Goal: Information Seeking & Learning: Learn about a topic

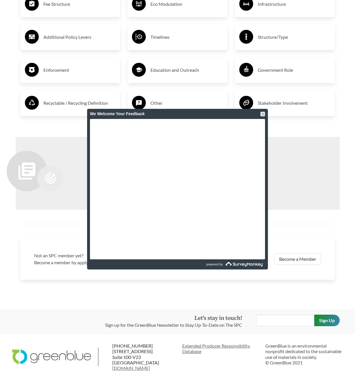
scroll to position [565, 0]
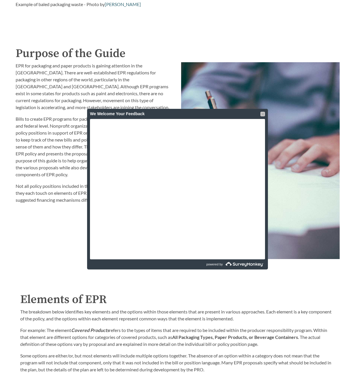
click at [264, 114] on div at bounding box center [262, 114] width 5 height 5
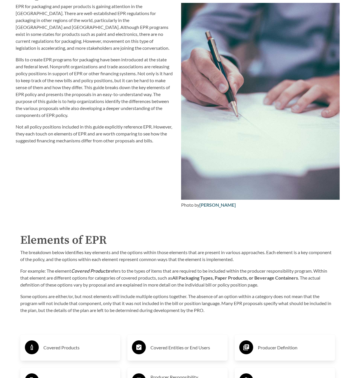
scroll to position [772, 0]
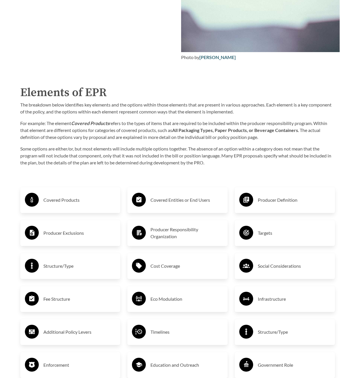
click at [93, 201] on h3 "Covered Products" at bounding box center [79, 199] width 73 height 9
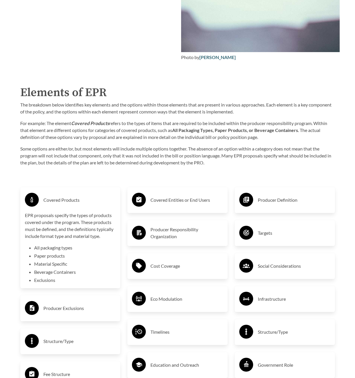
click at [192, 238] on h3 "Producer Responsibility Organization" at bounding box center [186, 233] width 73 height 14
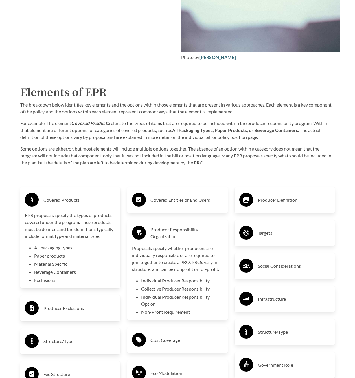
click at [191, 228] on h3 "Producer Responsibility Organization" at bounding box center [186, 233] width 73 height 14
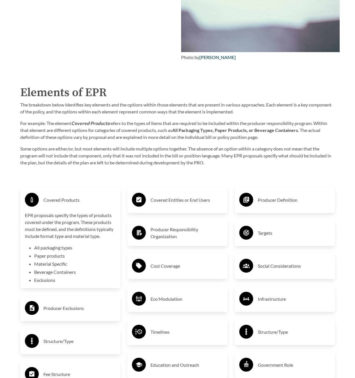
click at [199, 200] on h3 "Covered Entities or End Users" at bounding box center [186, 199] width 73 height 9
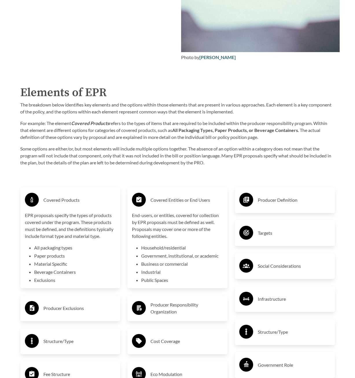
click at [199, 194] on div "Covered Entities or End Users" at bounding box center [177, 200] width 91 height 17
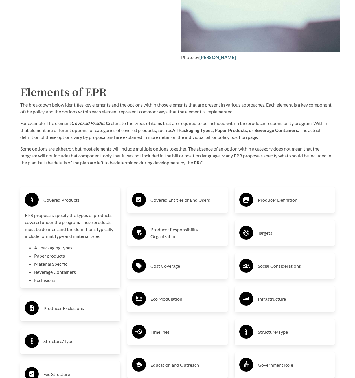
click at [285, 199] on h3 "Producer Definition" at bounding box center [294, 199] width 73 height 9
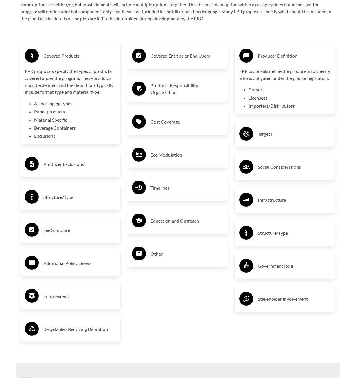
scroll to position [919, 0]
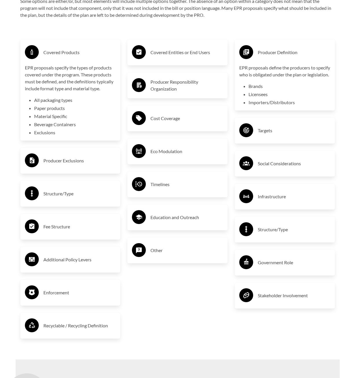
click at [291, 128] on div "Targets" at bounding box center [285, 130] width 100 height 26
click at [290, 131] on div "Targets" at bounding box center [284, 130] width 91 height 17
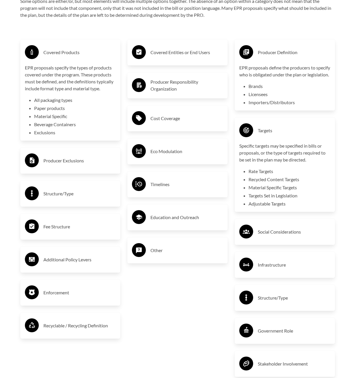
click at [34, 164] on circle at bounding box center [32, 160] width 14 height 14
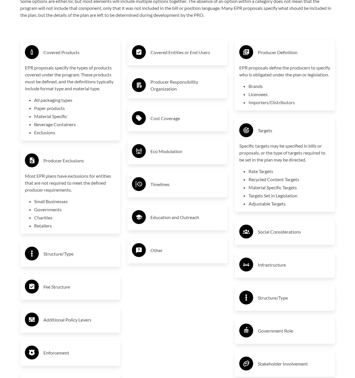
click at [93, 261] on div "Structure/Type" at bounding box center [70, 253] width 91 height 17
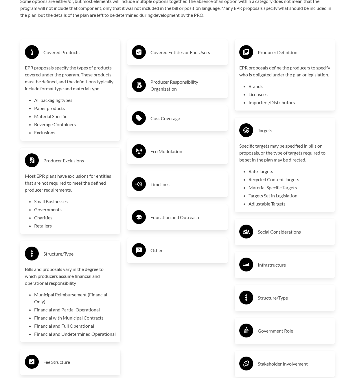
scroll to position [1244, 0]
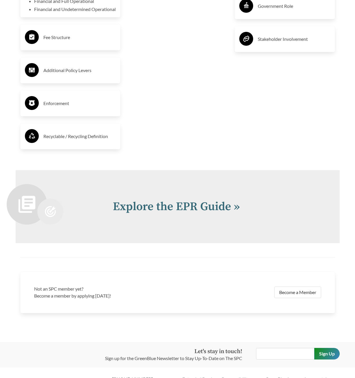
click at [87, 116] on div "Enforcement" at bounding box center [70, 103] width 100 height 26
click at [87, 106] on div "Enforcement" at bounding box center [70, 103] width 91 height 17
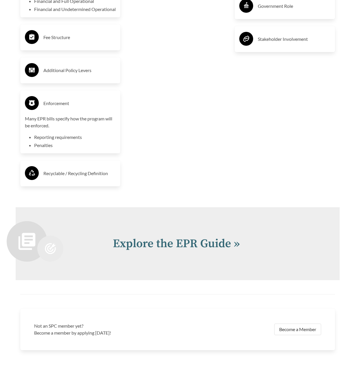
click at [83, 50] on div "Fee Structure" at bounding box center [70, 37] width 100 height 26
click at [83, 42] on h3 "Fee Structure" at bounding box center [79, 37] width 73 height 9
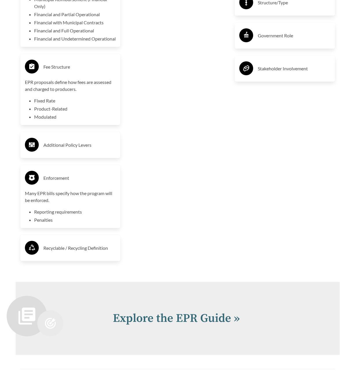
scroll to position [919, 0]
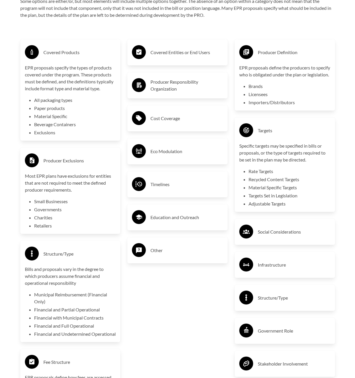
click at [272, 269] on h3 "Infrastructure" at bounding box center [294, 264] width 73 height 9
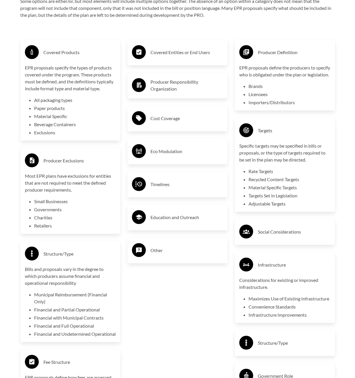
click at [188, 181] on h3 "Timelines" at bounding box center [186, 184] width 73 height 9
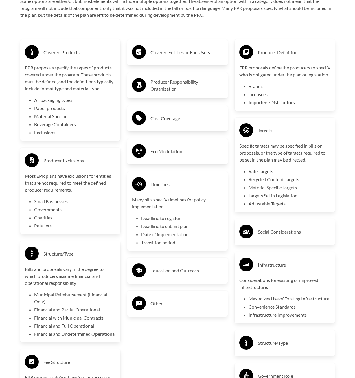
click at [157, 149] on h3 "Eco Modulation" at bounding box center [186, 151] width 73 height 9
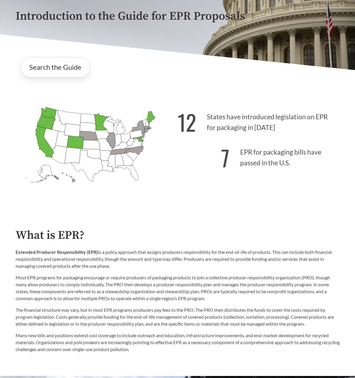
scroll to position [0, 0]
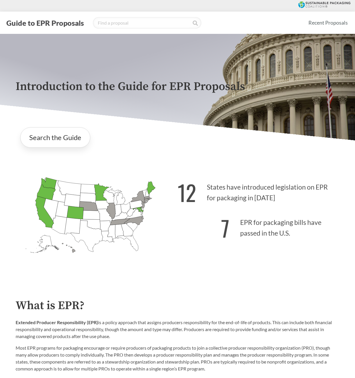
click at [41, 217] on icon "[US_STATE] Passed: 1" at bounding box center [44, 212] width 19 height 32
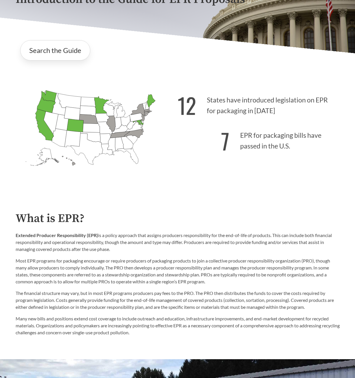
scroll to position [240, 0]
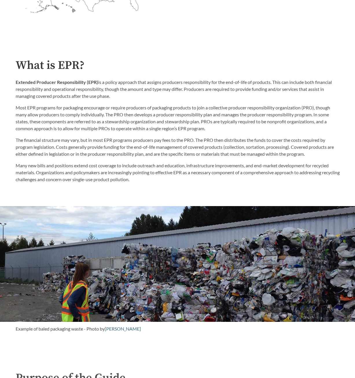
click at [159, 124] on p "Most EPR programs for packaging encourage or require producers of packaging pro…" at bounding box center [178, 118] width 324 height 28
